Goal: Navigation & Orientation: Find specific page/section

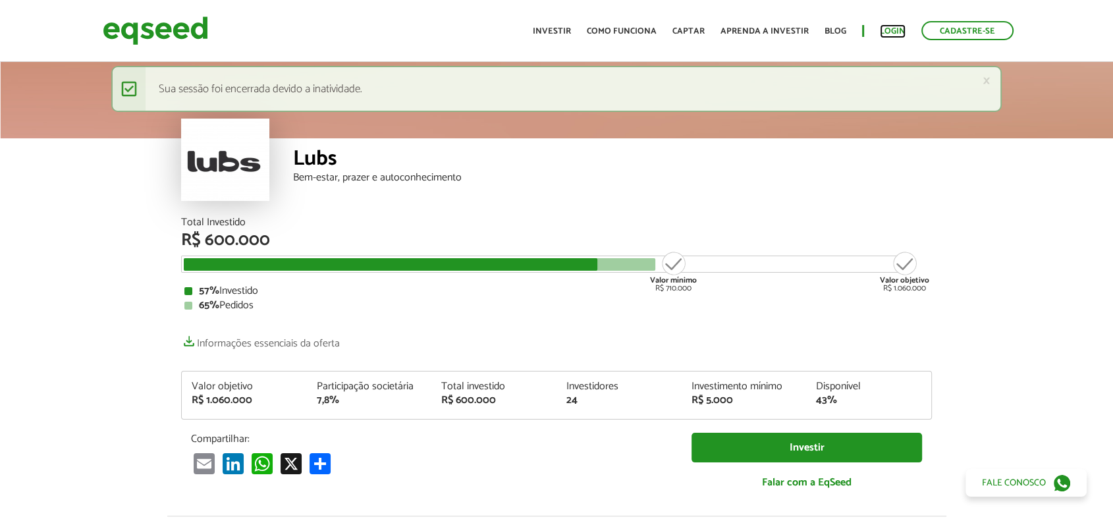
click at [896, 27] on link "Login" at bounding box center [893, 31] width 26 height 9
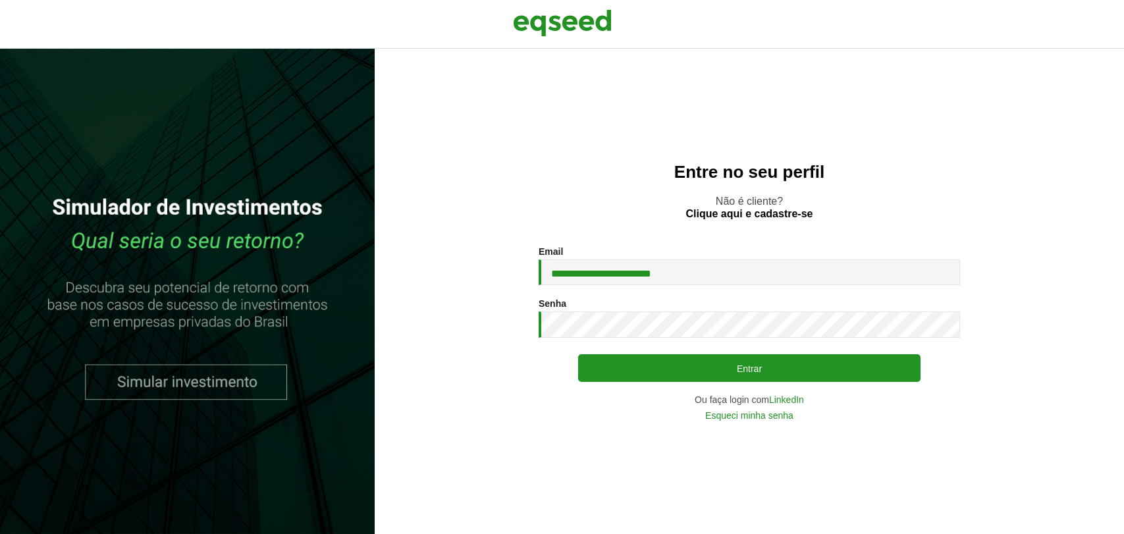
click at [610, 367] on button "Entrar" at bounding box center [749, 368] width 342 height 28
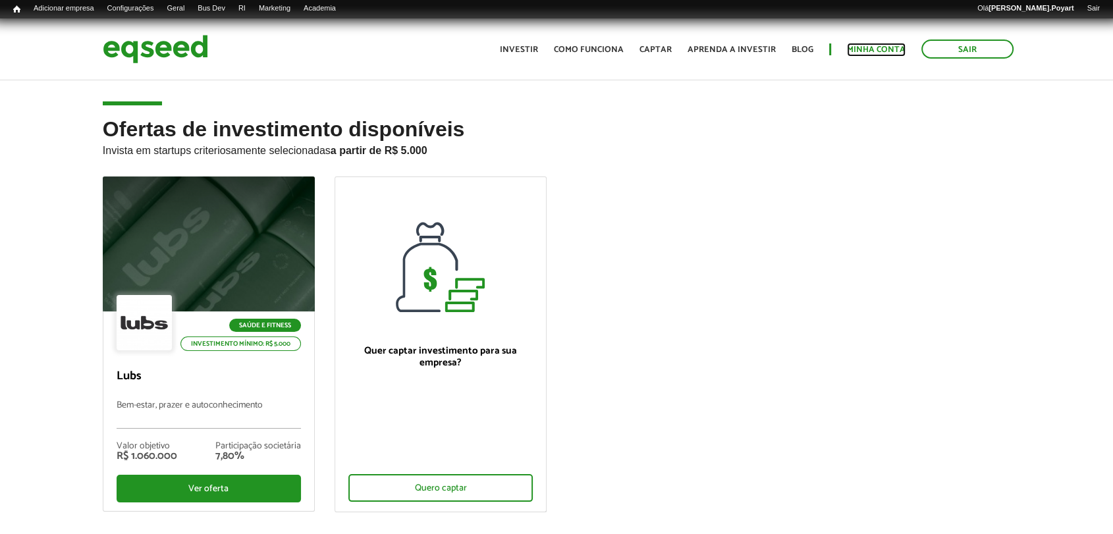
click at [884, 48] on link "Minha conta" at bounding box center [876, 49] width 59 height 9
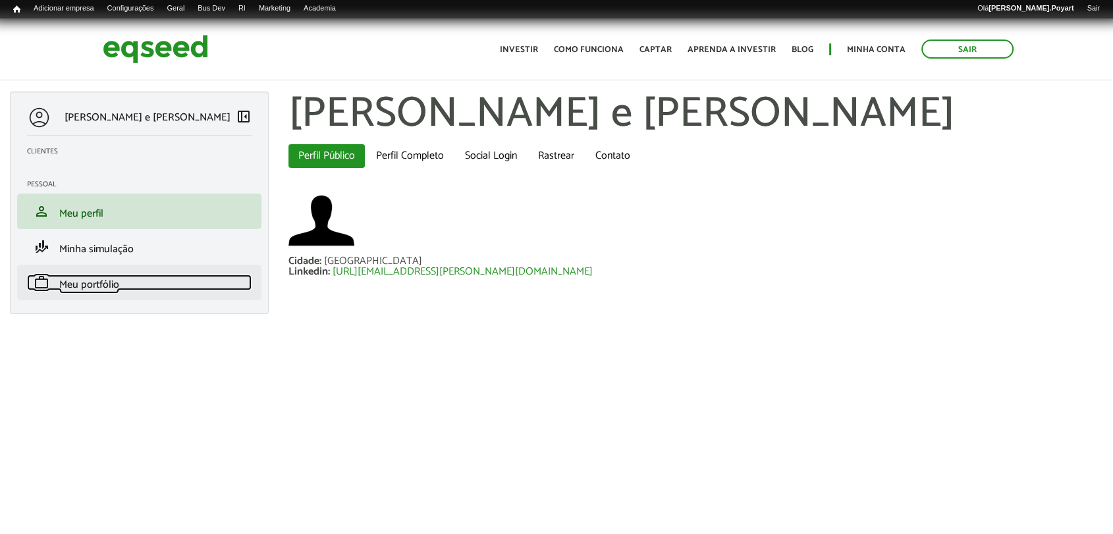
click at [92, 289] on span "Meu portfólio" at bounding box center [89, 285] width 60 height 18
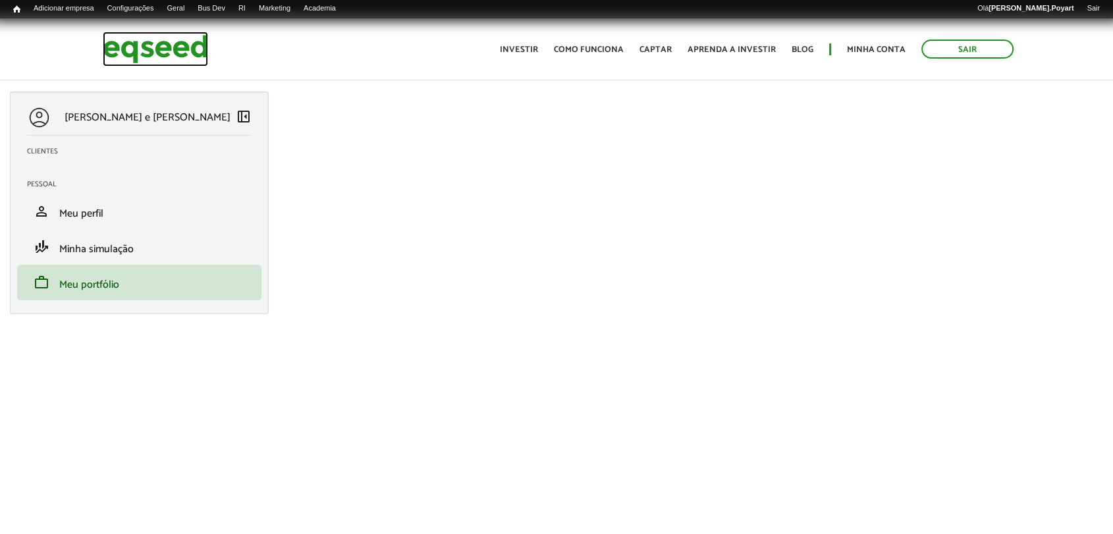
click at [155, 40] on img at bounding box center [155, 49] width 105 height 35
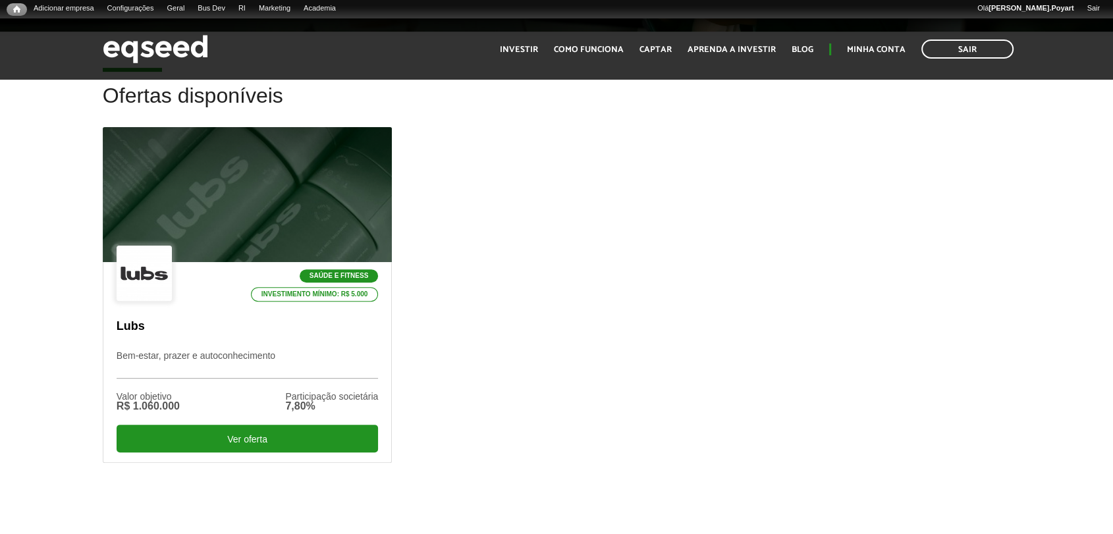
scroll to position [439, 0]
